Goal: Task Accomplishment & Management: Manage account settings

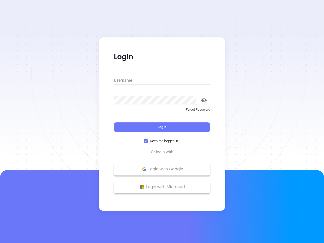
click at [162, 121] on div "Login" at bounding box center [162, 124] width 96 height 16
click at [162, 80] on input "Username" at bounding box center [162, 80] width 96 height 8
click at [204, 100] on icon "toggle password visibility" at bounding box center [204, 100] width 6 height 5
click at [162, 127] on span "Login" at bounding box center [162, 127] width 9 height 4
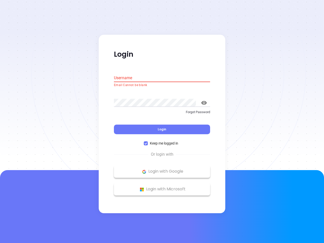
click at [162, 141] on span "Keep me logged in" at bounding box center [164, 144] width 32 height 6
click at [148, 141] on input "Keep me logged in" at bounding box center [146, 143] width 4 height 4
checkbox input "false"
click at [162, 169] on p "Login with Google" at bounding box center [161, 172] width 91 height 8
click at [162, 187] on p "Login with Microsoft" at bounding box center [161, 190] width 91 height 8
